Goal: Contribute content: Contribute content

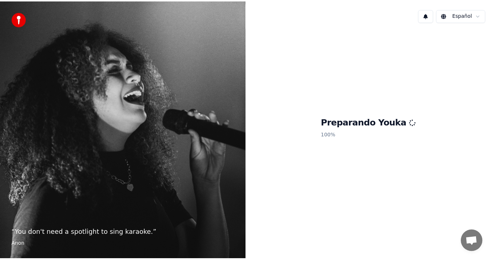
scroll to position [319, 0]
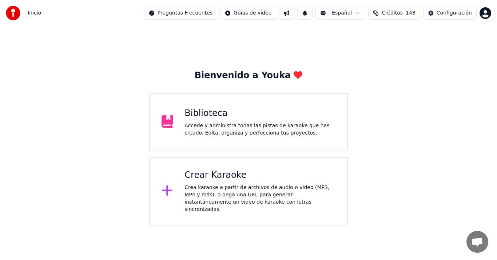
click at [292, 126] on div "Accede y administra todas las pistas de karaoke que has creado. Edita, organiza…" at bounding box center [260, 129] width 151 height 15
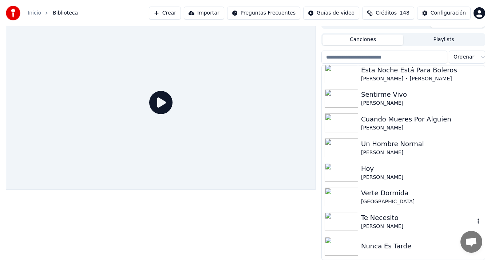
scroll to position [75, 0]
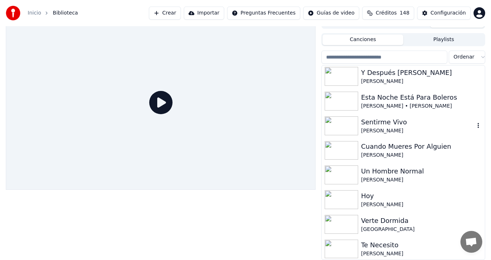
click at [181, 9] on button "Crear" at bounding box center [165, 13] width 32 height 13
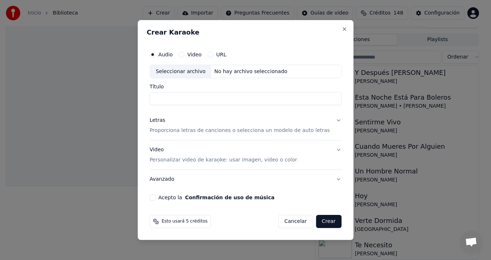
scroll to position [0, 0]
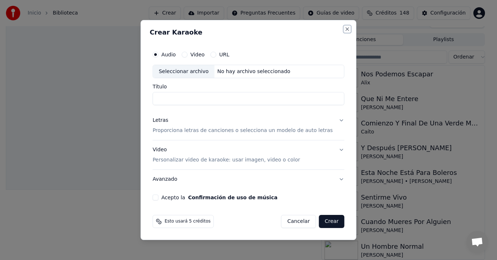
click at [345, 30] on button "Close" at bounding box center [348, 29] width 6 height 6
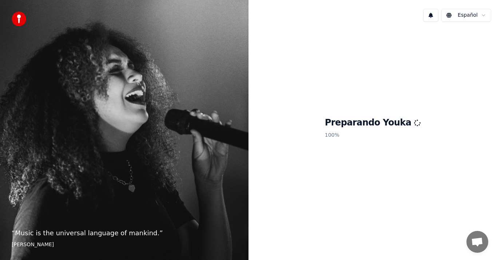
scroll to position [319, 0]
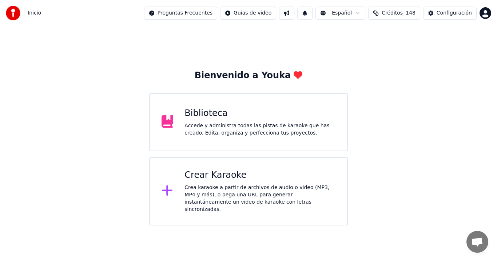
click at [252, 175] on div "Crear Karaoke" at bounding box center [260, 176] width 151 height 12
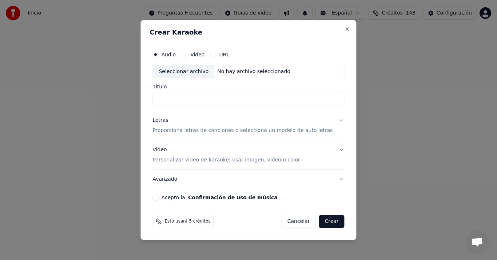
click at [206, 72] on div "Seleccionar archivo" at bounding box center [184, 71] width 62 height 13
type input "**********"
click at [174, 132] on p "Proporciona letras de canciones o selecciona un modelo de auto letras" at bounding box center [243, 130] width 180 height 7
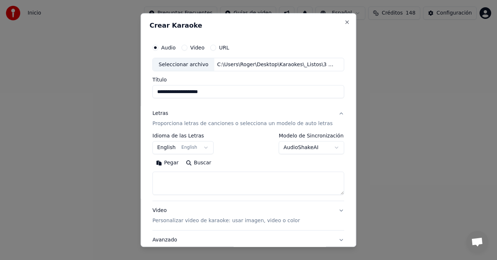
click at [175, 162] on button "Pegar" at bounding box center [168, 164] width 30 height 12
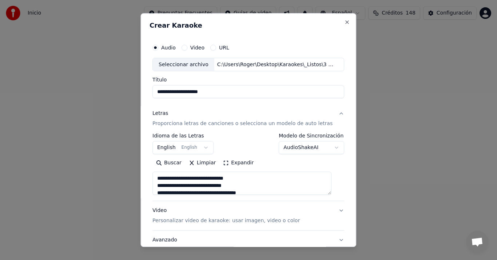
type textarea "**********"
click at [174, 149] on button "English English" at bounding box center [183, 148] width 61 height 13
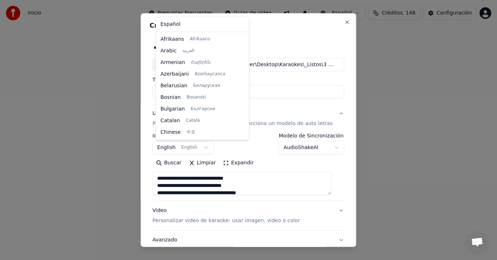
scroll to position [58, 0]
select select "**"
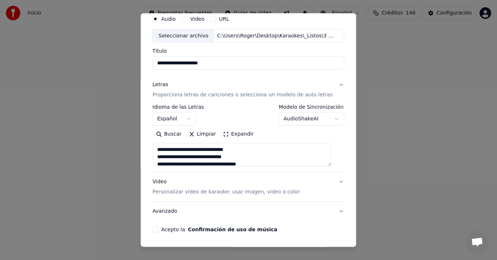
scroll to position [54, 0]
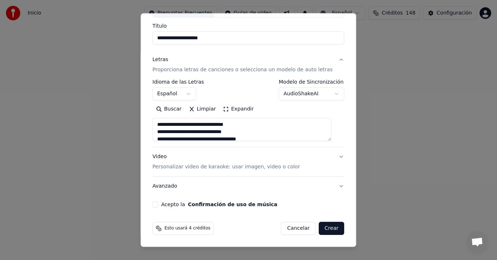
click at [160, 157] on div "Video Personalizar video de karaoke: usar imagen, video o color" at bounding box center [226, 162] width 147 height 17
type textarea "**********"
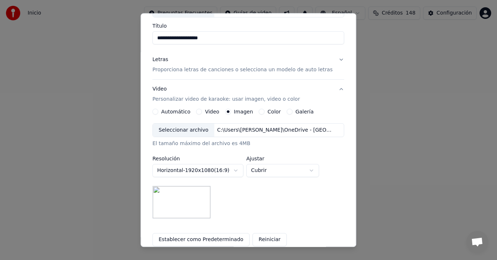
click at [187, 130] on div "Seleccionar archivo" at bounding box center [184, 130] width 62 height 13
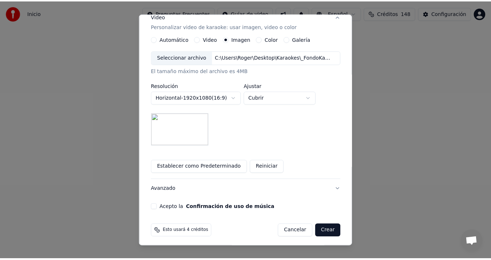
scroll to position [130, 0]
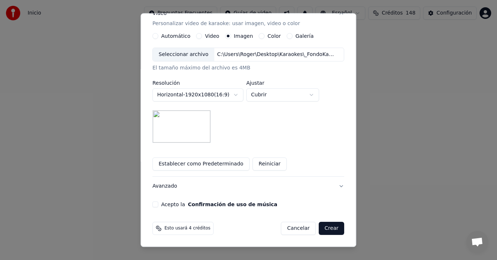
click at [158, 205] on button "Acepto la Confirmación de uso de música" at bounding box center [156, 205] width 6 height 6
click at [325, 231] on button "Crear" at bounding box center [331, 228] width 25 height 13
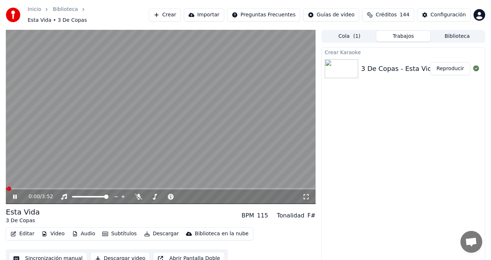
click at [50, 258] on button "Sincronización manual" at bounding box center [48, 258] width 79 height 13
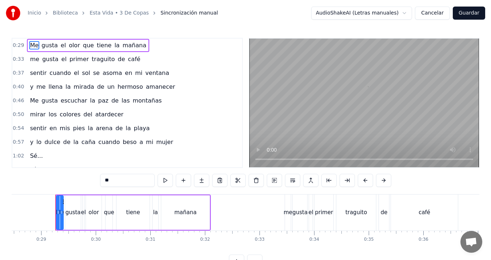
scroll to position [0, 1561]
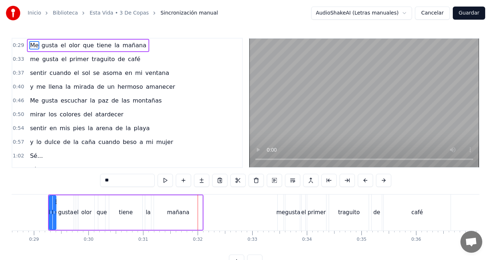
click at [82, 46] on span "que" at bounding box center [88, 45] width 12 height 8
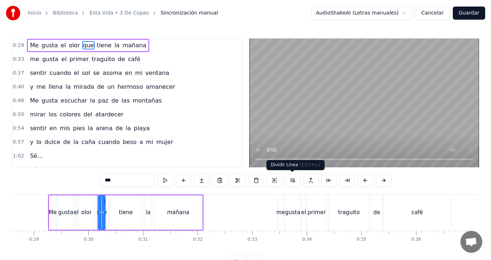
click at [295, 182] on button at bounding box center [292, 180] width 15 height 13
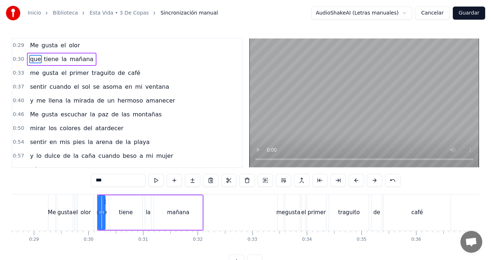
click at [51, 211] on div "Me" at bounding box center [52, 213] width 8 height 8
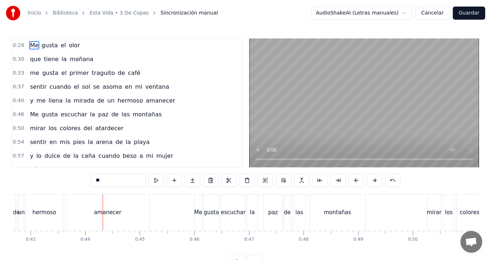
scroll to position [0, 2366]
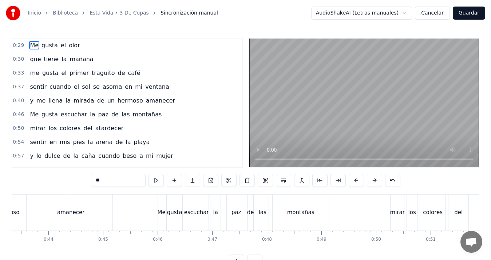
click at [107, 100] on span "un" at bounding box center [111, 100] width 9 height 8
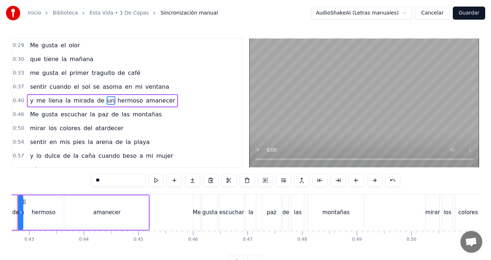
scroll to position [0, 2299]
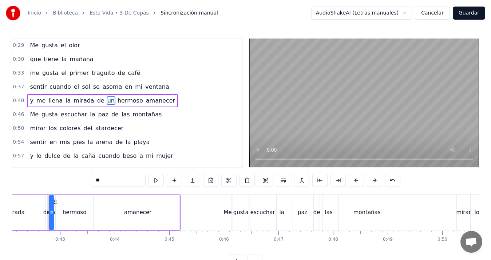
click at [96, 102] on span "de" at bounding box center [100, 100] width 9 height 8
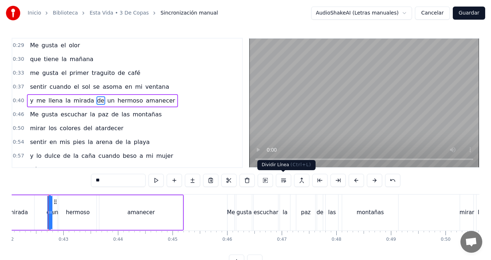
click at [289, 178] on button at bounding box center [283, 180] width 15 height 13
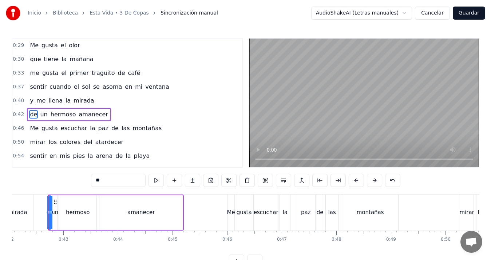
scroll to position [12, 0]
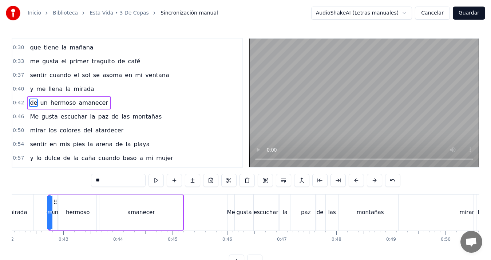
click at [89, 117] on span "la" at bounding box center [92, 116] width 7 height 8
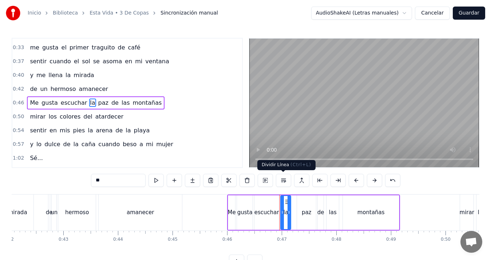
click at [283, 179] on button at bounding box center [283, 180] width 15 height 13
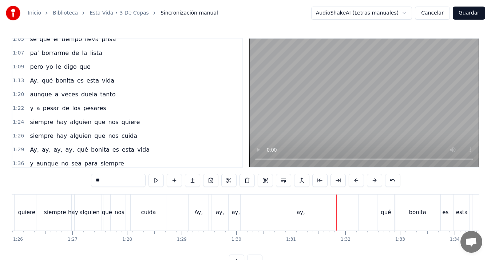
scroll to position [185, 0]
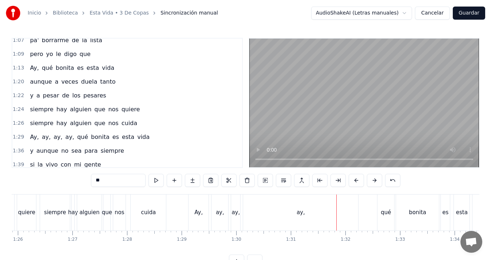
click at [45, 136] on span "ay," at bounding box center [46, 137] width 10 height 8
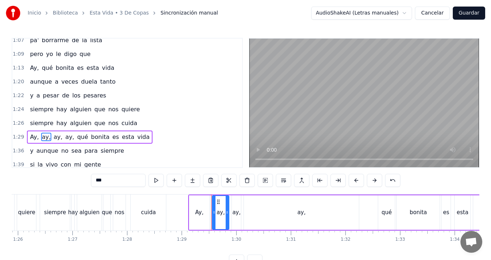
scroll to position [219, 0]
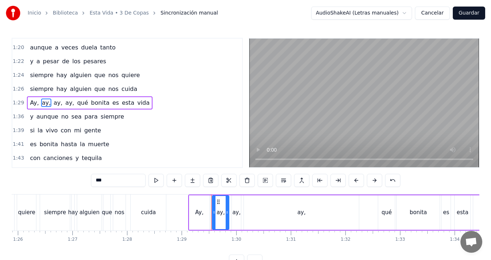
click at [76, 105] on span "qué" at bounding box center [82, 103] width 12 height 8
type input "***"
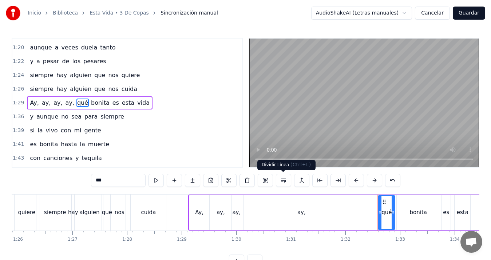
click at [284, 182] on button at bounding box center [283, 180] width 15 height 13
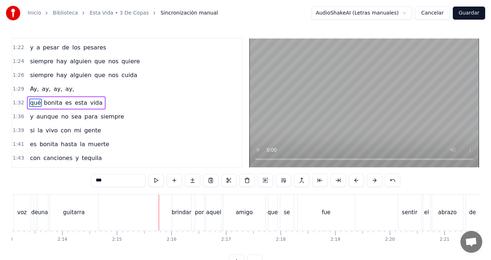
scroll to position [269, 0]
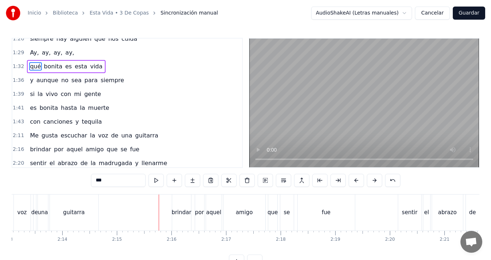
click at [89, 134] on span "la" at bounding box center [92, 135] width 7 height 8
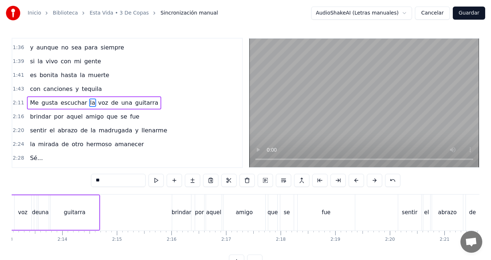
scroll to position [0, 7218]
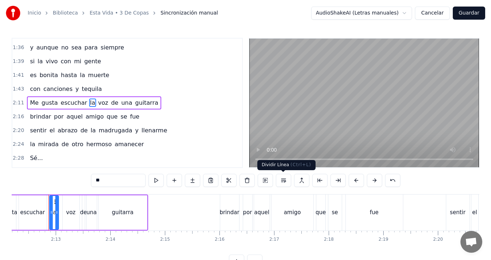
click at [281, 181] on button at bounding box center [283, 180] width 15 height 13
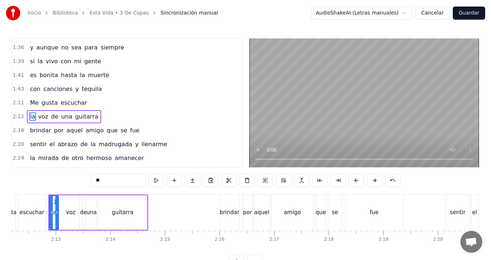
scroll to position [316, 0]
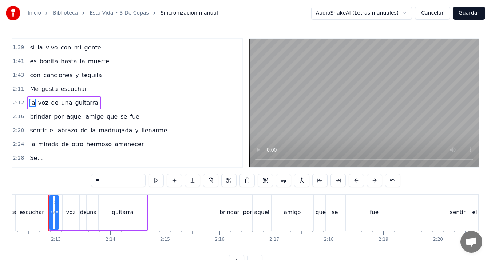
click at [31, 218] on div "escuchar" at bounding box center [32, 213] width 28 height 36
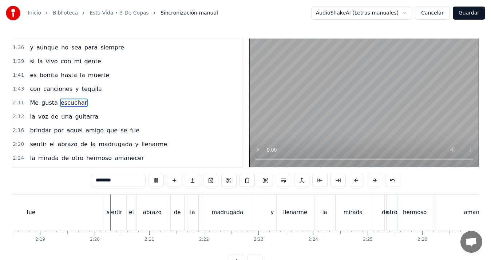
scroll to position [0, 7599]
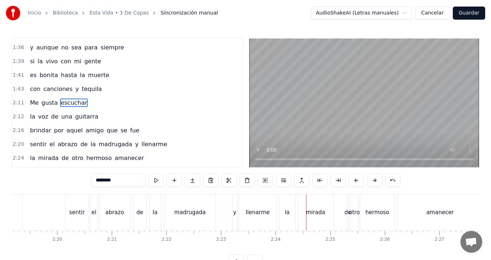
click at [80, 146] on span "de" at bounding box center [84, 144] width 9 height 8
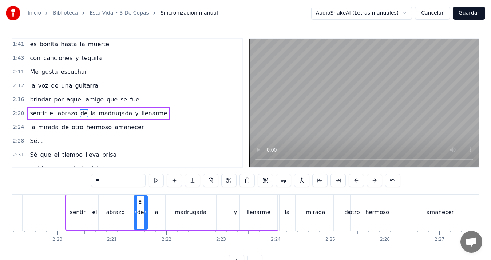
scroll to position [344, 0]
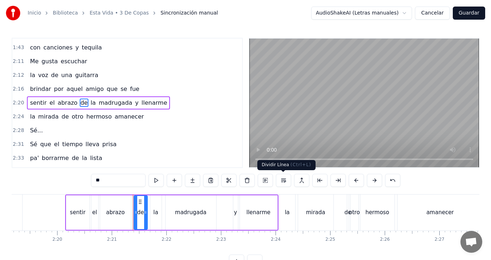
click at [282, 181] on button at bounding box center [283, 180] width 15 height 13
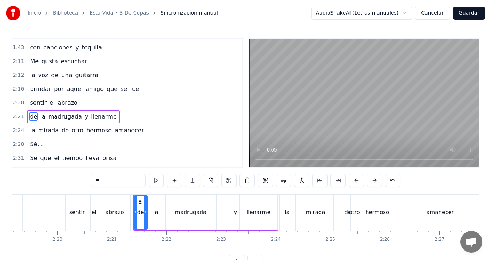
scroll to position [357, 0]
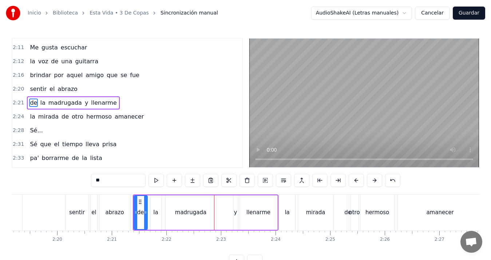
click at [84, 103] on span "y" at bounding box center [86, 103] width 5 height 8
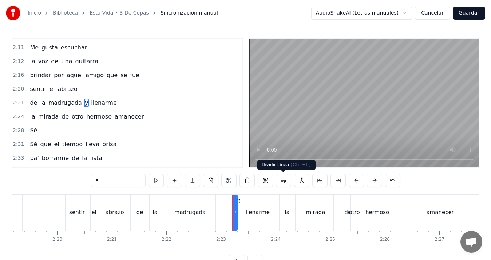
click at [287, 180] on button at bounding box center [283, 180] width 15 height 13
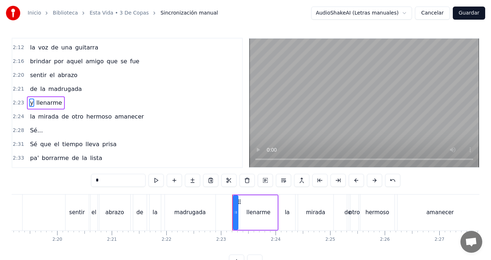
click at [37, 62] on span "brindar" at bounding box center [40, 61] width 23 height 8
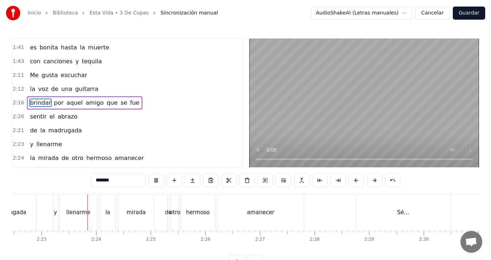
scroll to position [0, 7785]
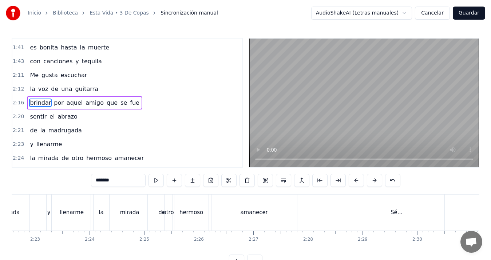
click at [61, 159] on span "de" at bounding box center [65, 158] width 9 height 8
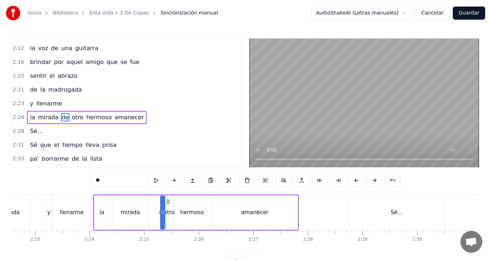
scroll to position [385, 0]
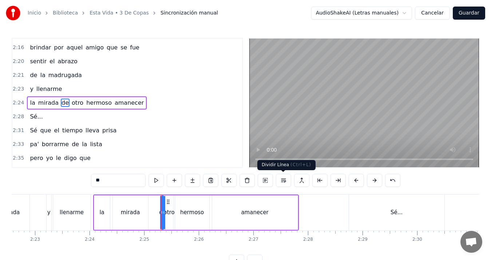
click at [284, 182] on button at bounding box center [283, 180] width 15 height 13
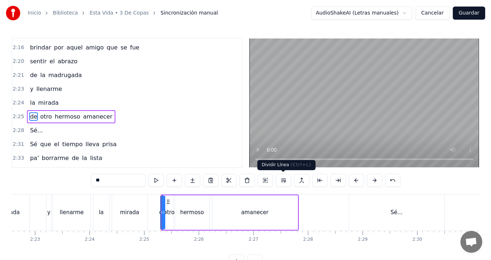
scroll to position [399, 0]
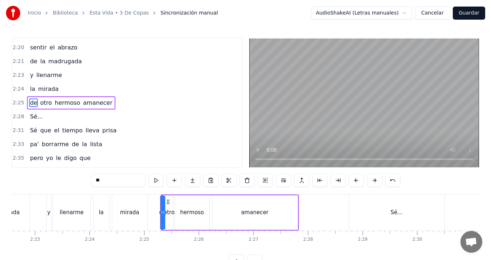
click at [38, 78] on span "llenarme" at bounding box center [49, 75] width 27 height 8
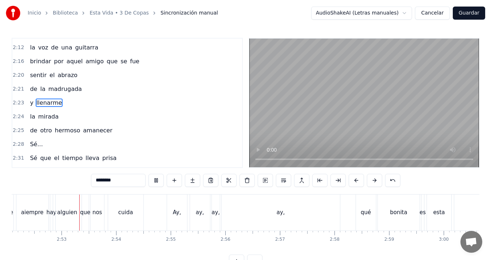
scroll to position [0, 9397]
click at [117, 208] on div "cuida" at bounding box center [124, 213] width 35 height 36
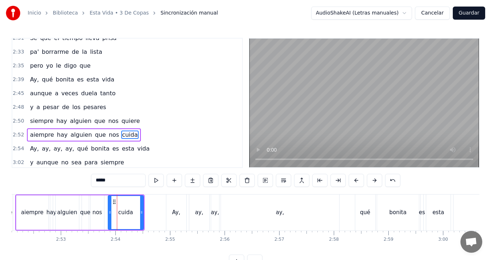
scroll to position [523, 0]
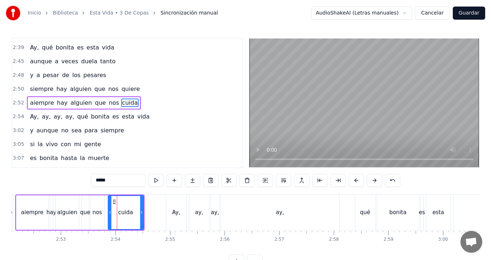
click at [76, 119] on span "qué" at bounding box center [82, 116] width 12 height 8
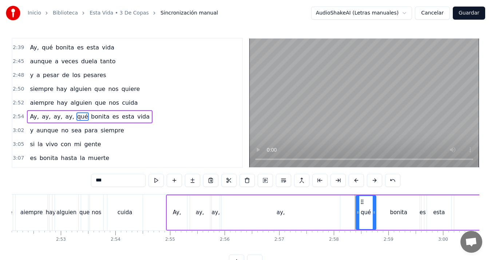
scroll to position [537, 0]
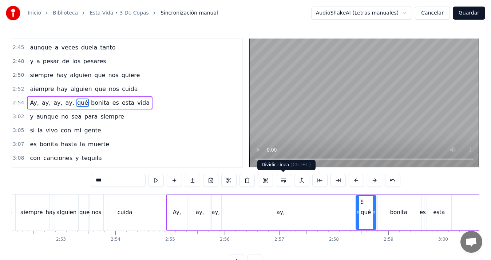
click at [283, 178] on button at bounding box center [283, 180] width 15 height 13
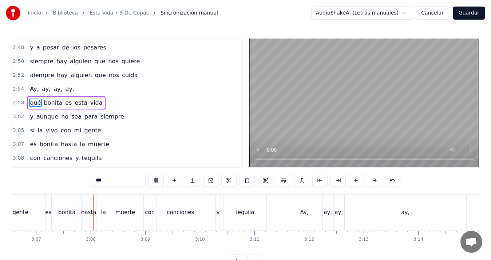
scroll to position [0, 10206]
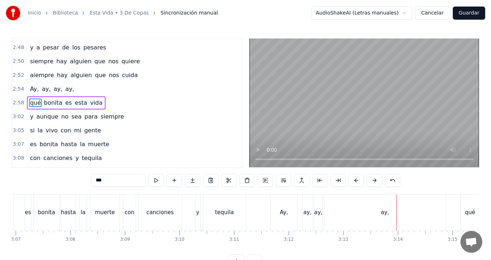
click at [403, 214] on div "ay," at bounding box center [385, 213] width 122 height 36
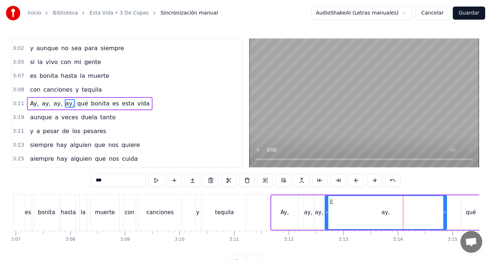
scroll to position [620, 0]
click at [76, 104] on span "qué" at bounding box center [82, 103] width 12 height 8
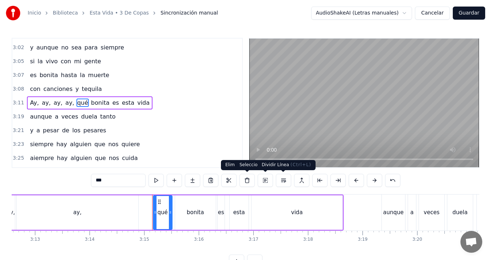
scroll to position [0, 10618]
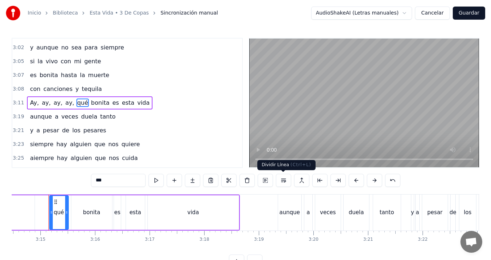
click at [284, 181] on button at bounding box center [283, 180] width 15 height 13
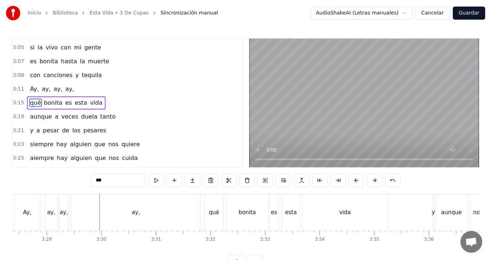
scroll to position [0, 11415]
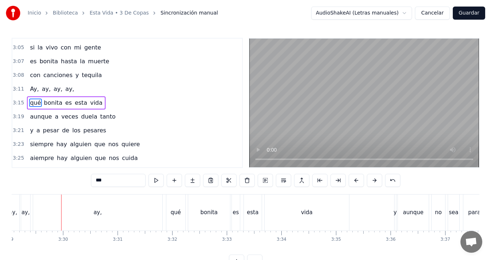
click at [111, 217] on div "ay," at bounding box center [97, 213] width 129 height 36
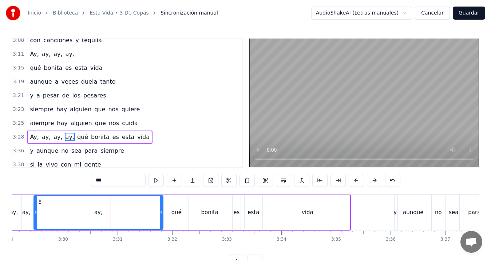
scroll to position [701, 0]
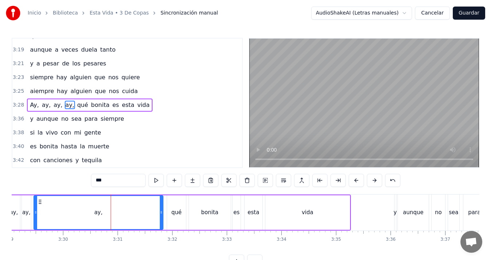
click at [76, 107] on span "qué" at bounding box center [82, 105] width 12 height 8
type input "***"
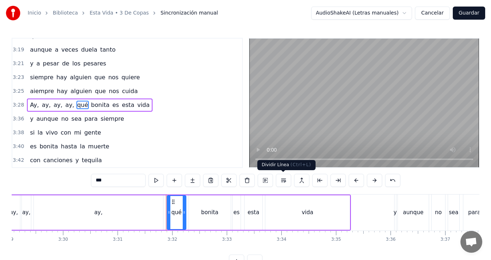
click at [282, 179] on button at bounding box center [283, 180] width 15 height 13
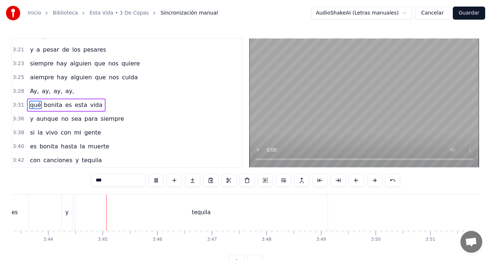
scroll to position [0, 12221]
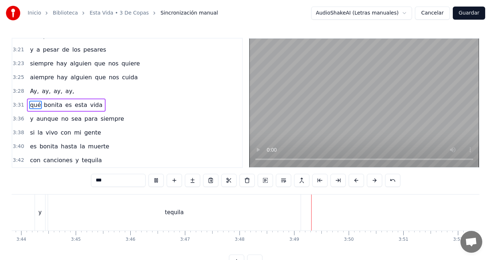
click at [472, 14] on button "Guardar" at bounding box center [469, 13] width 32 height 13
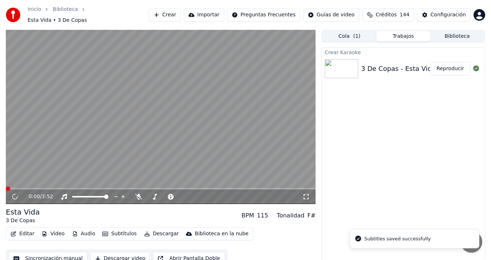
click at [122, 256] on button "Descargar video" at bounding box center [120, 258] width 60 height 13
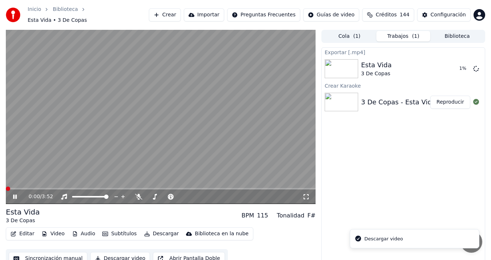
click at [152, 99] on video at bounding box center [161, 117] width 310 height 174
